Goal: Entertainment & Leisure: Consume media (video, audio)

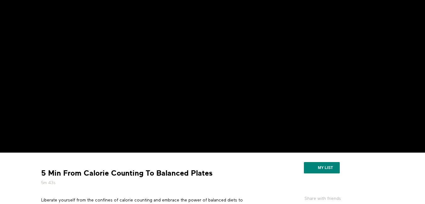
scroll to position [45, 0]
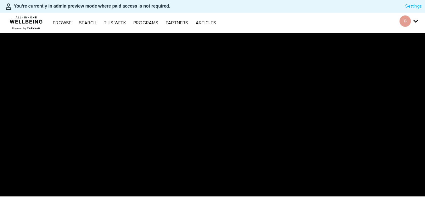
scroll to position [103, 0]
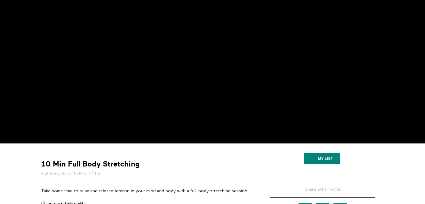
scroll to position [78, 0]
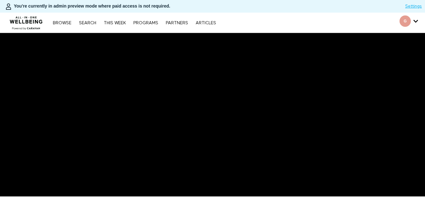
scroll to position [48, 0]
